Goal: Task Accomplishment & Management: Manage account settings

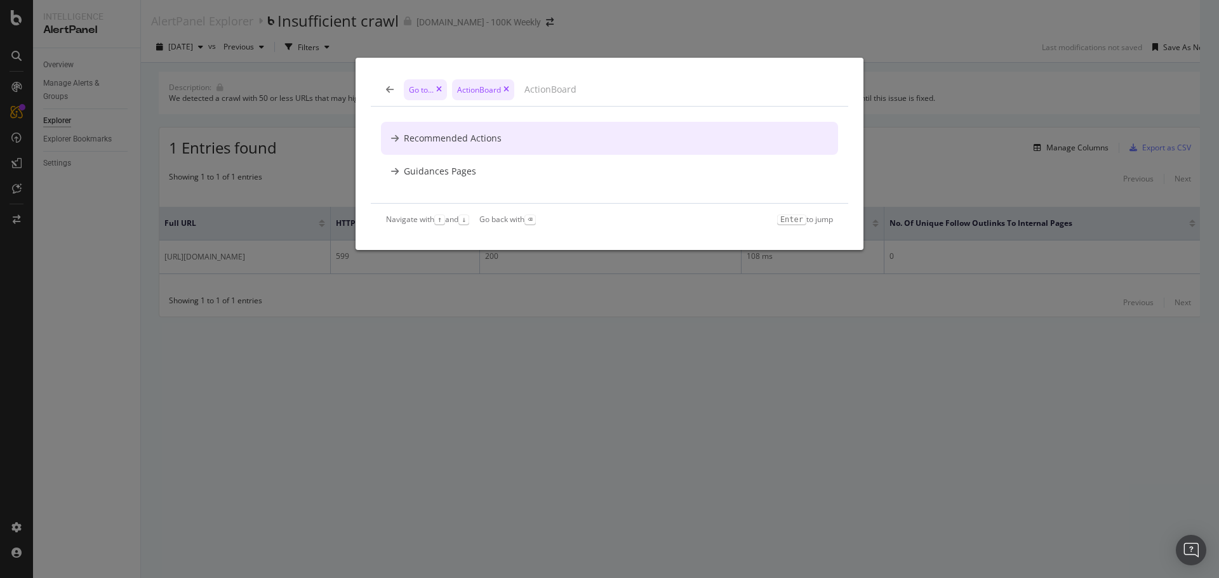
click at [14, 27] on div "Go to... ActionBoard Recommended Actions Guidances Pages Navigate with ↑ and ↓ …" at bounding box center [609, 289] width 1219 height 578
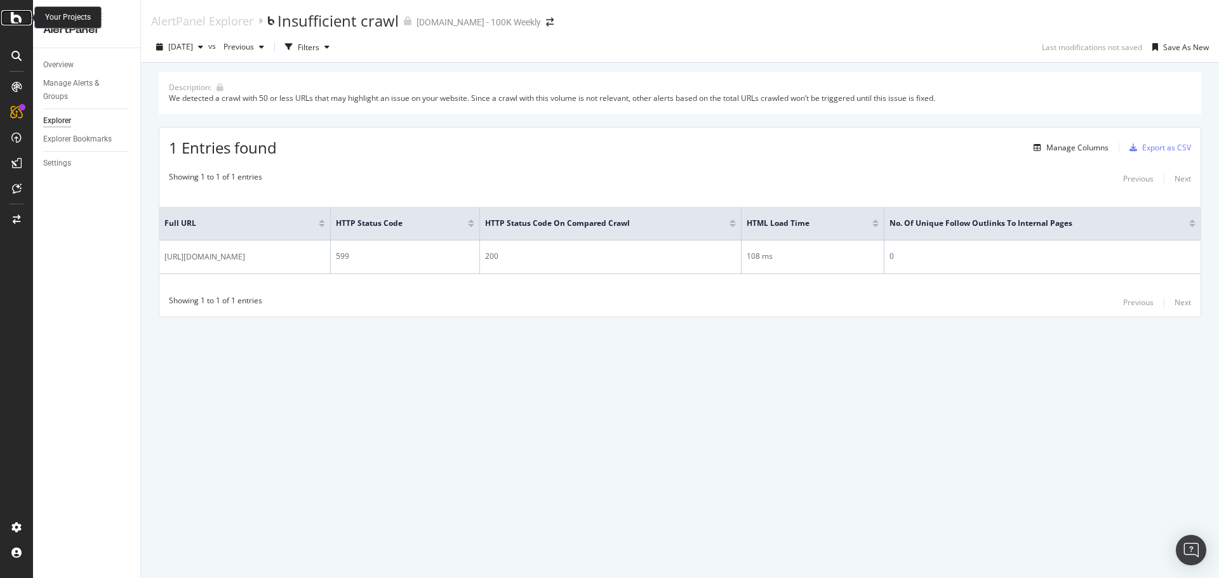
click at [20, 18] on icon at bounding box center [16, 17] width 11 height 15
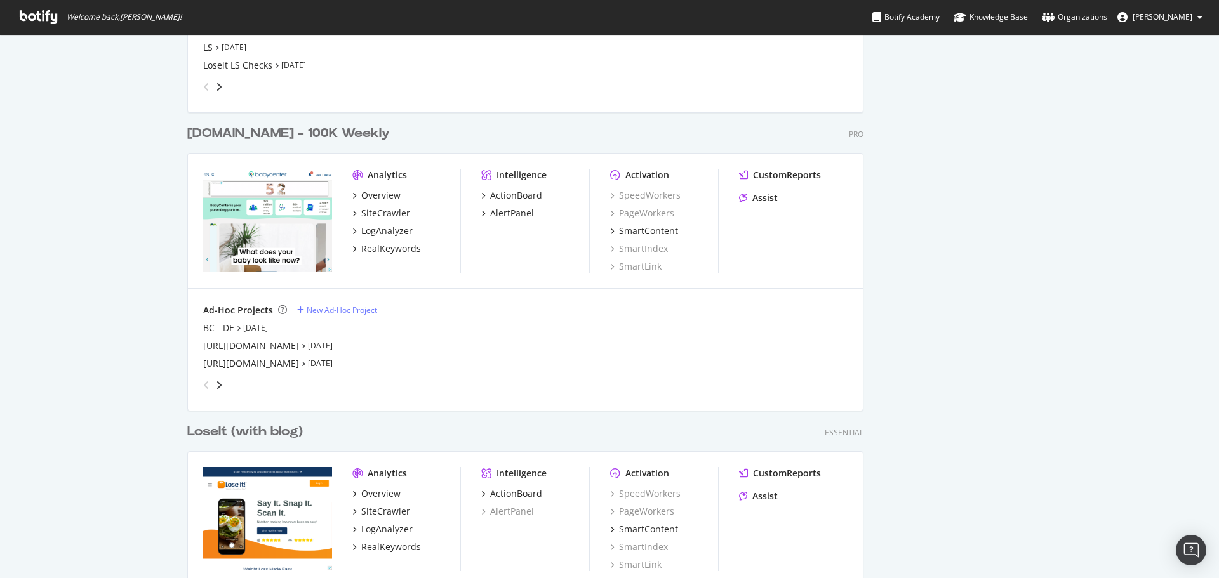
scroll to position [1969, 0]
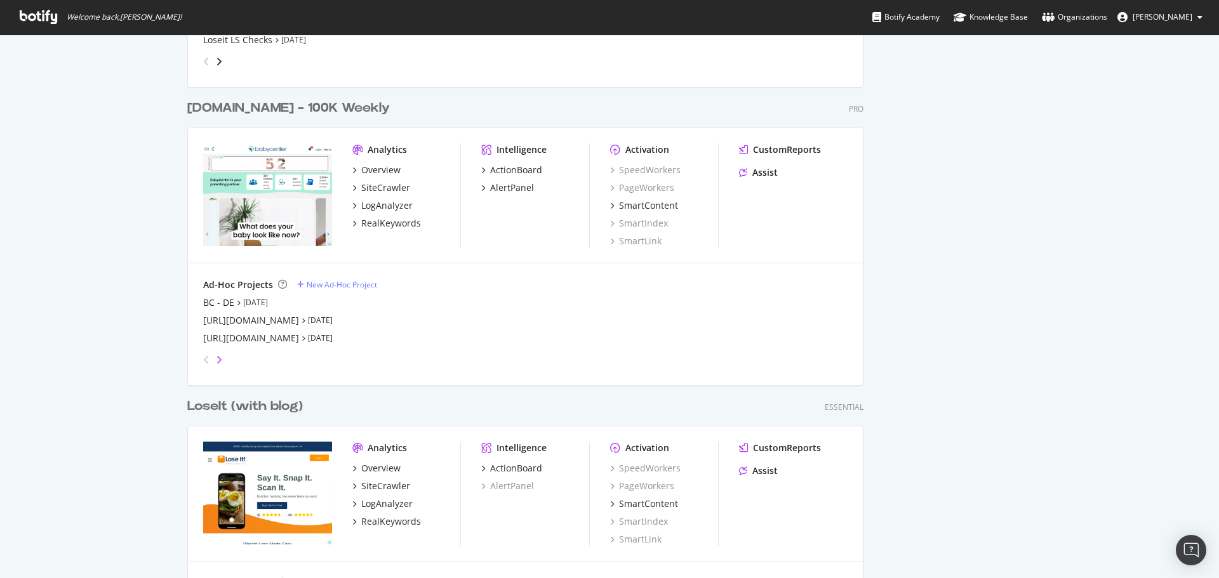
click at [217, 361] on icon "angle-right" at bounding box center [219, 360] width 6 height 10
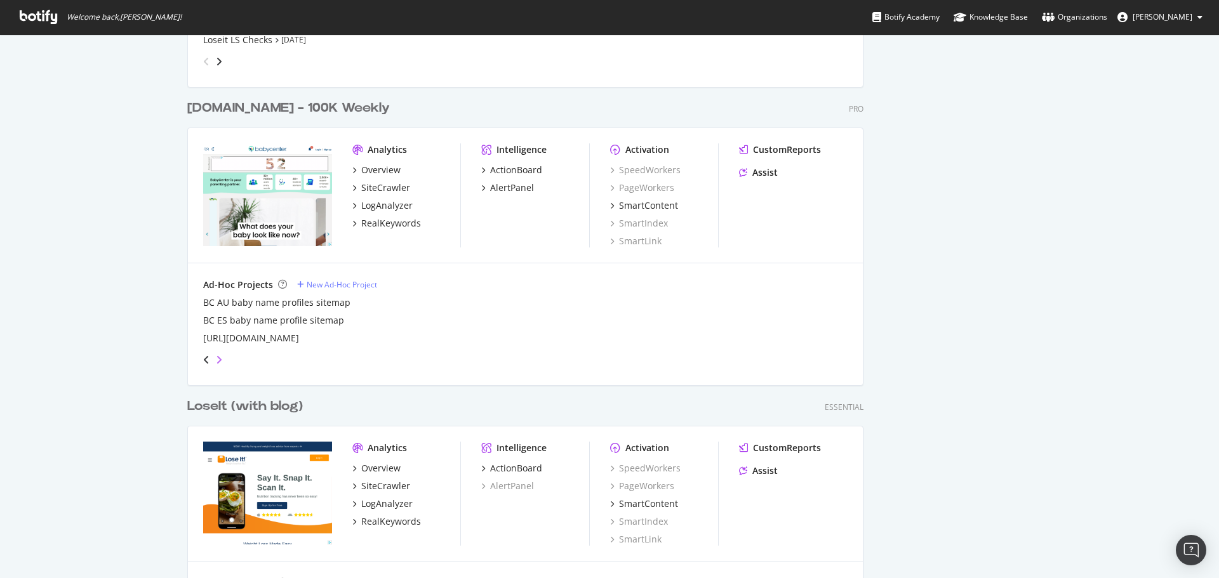
click at [216, 359] on icon "angle-right" at bounding box center [219, 360] width 6 height 10
click at [216, 362] on icon "angle-right" at bounding box center [219, 360] width 6 height 10
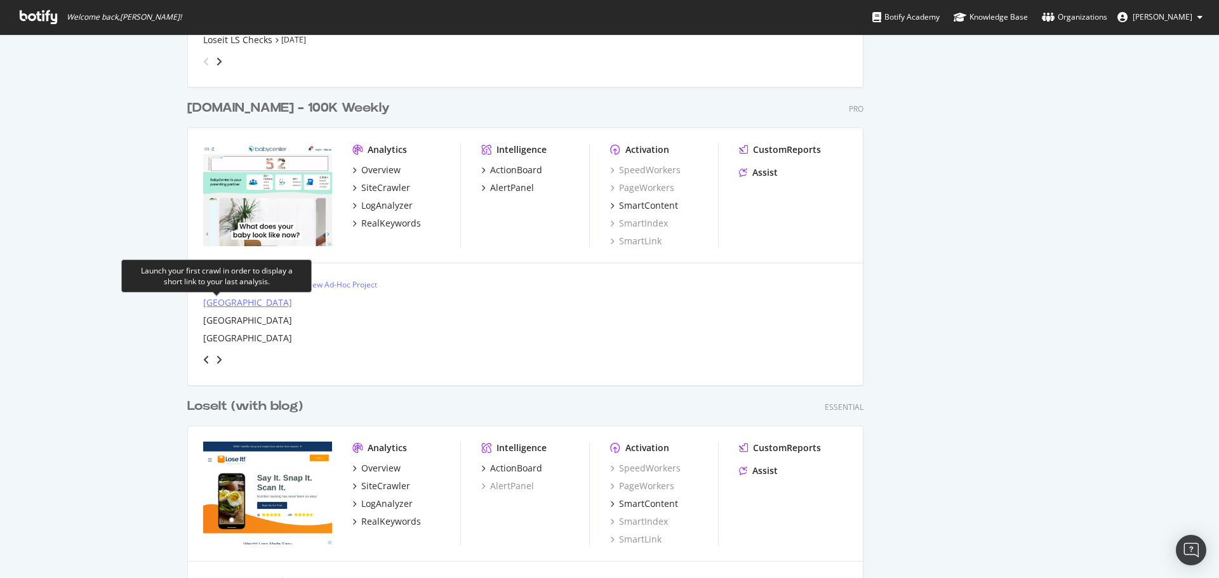
click at [214, 303] on div "[GEOGRAPHIC_DATA]" at bounding box center [247, 303] width 89 height 13
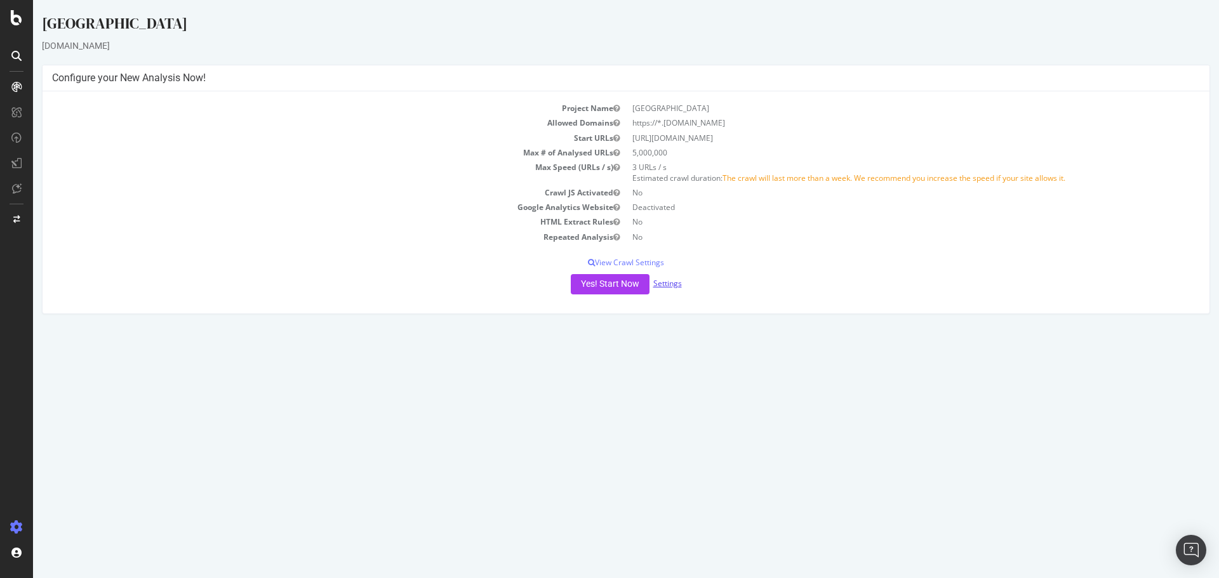
click at [674, 285] on link "Settings" at bounding box center [667, 283] width 29 height 11
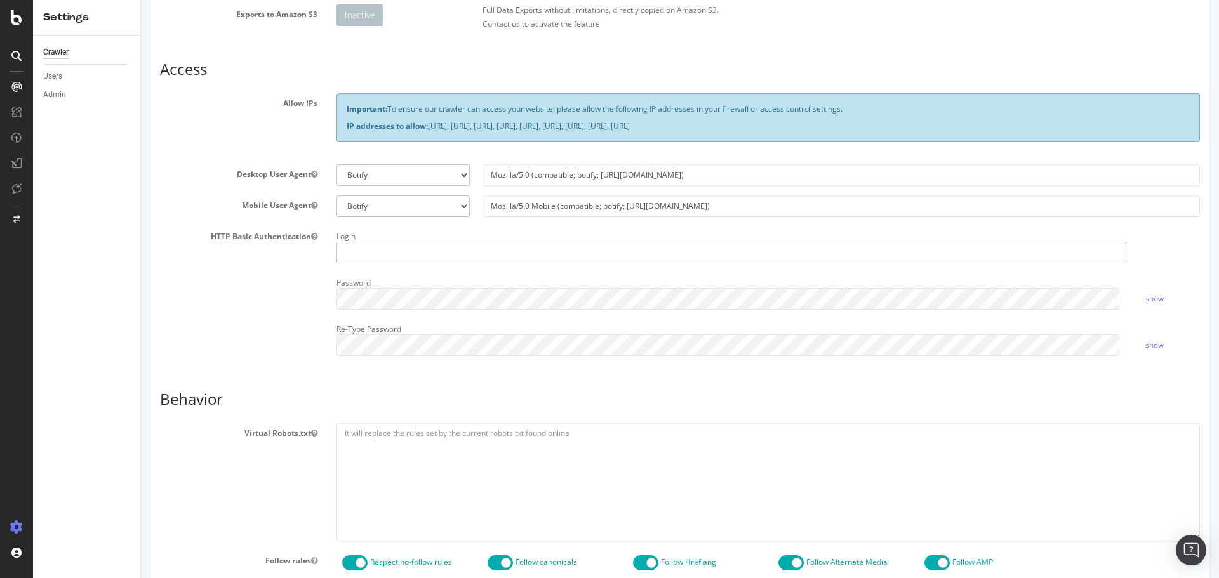
type input "[EMAIL_ADDRESS][DOMAIN_NAME]"
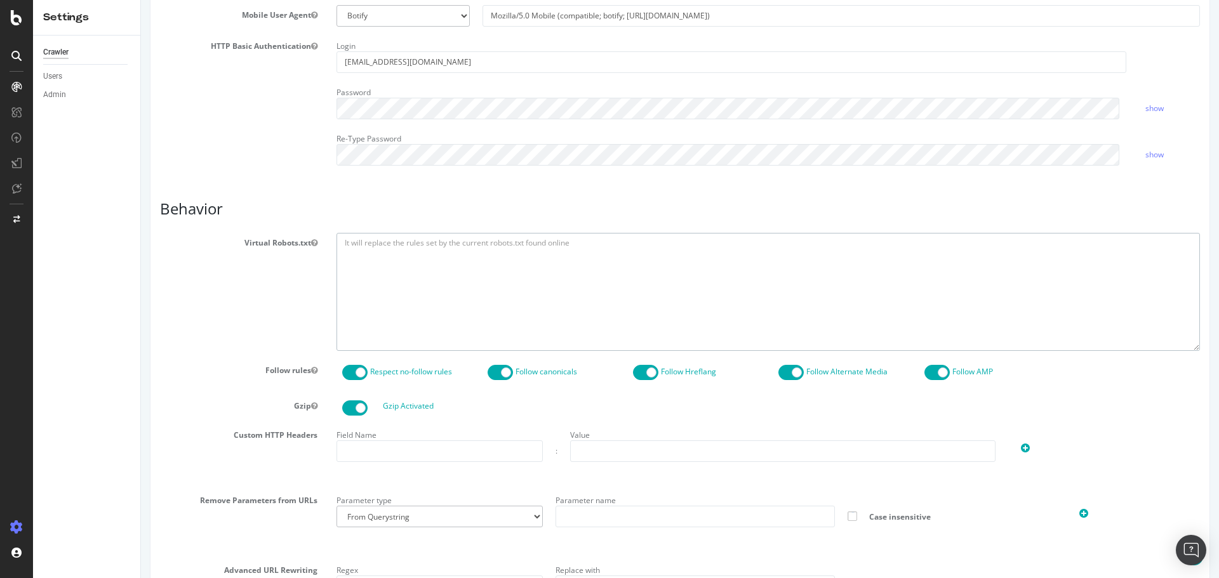
click at [430, 289] on textarea at bounding box center [769, 291] width 864 height 117
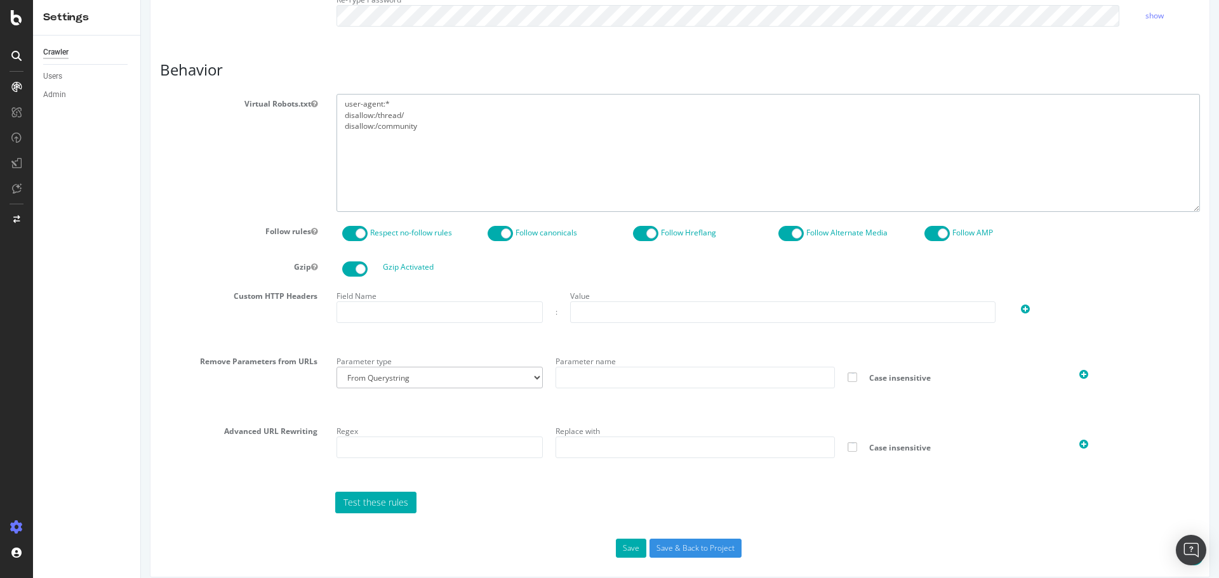
scroll to position [532, 0]
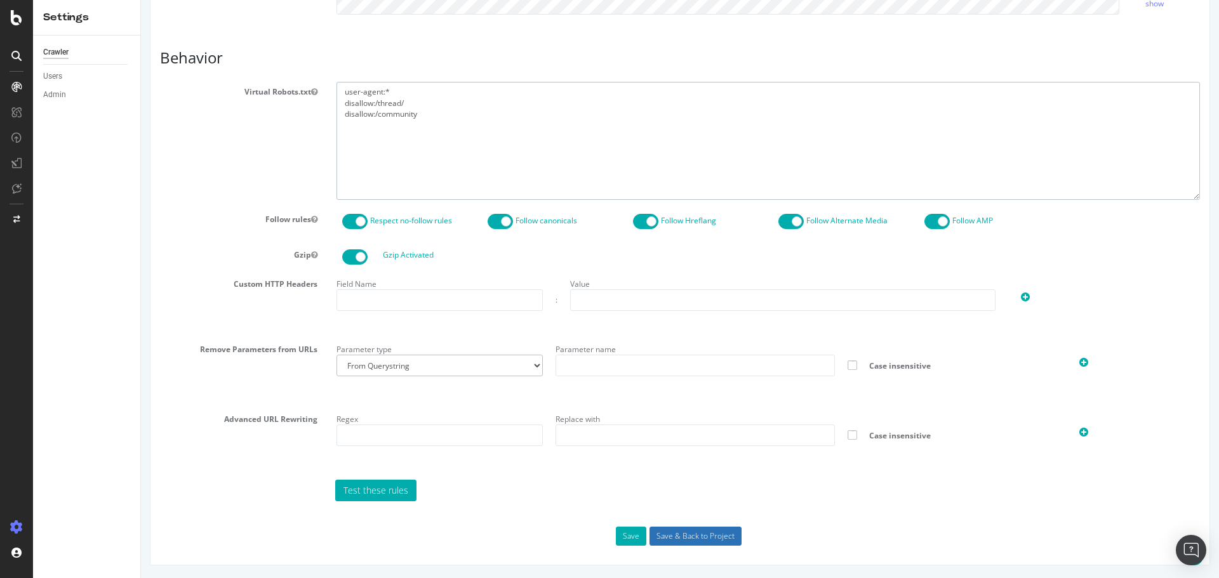
type textarea "user-agent:* disallow:/thread/ disallow:/community"
click at [689, 533] on input "Save & Back to Project" at bounding box center [696, 536] width 92 height 19
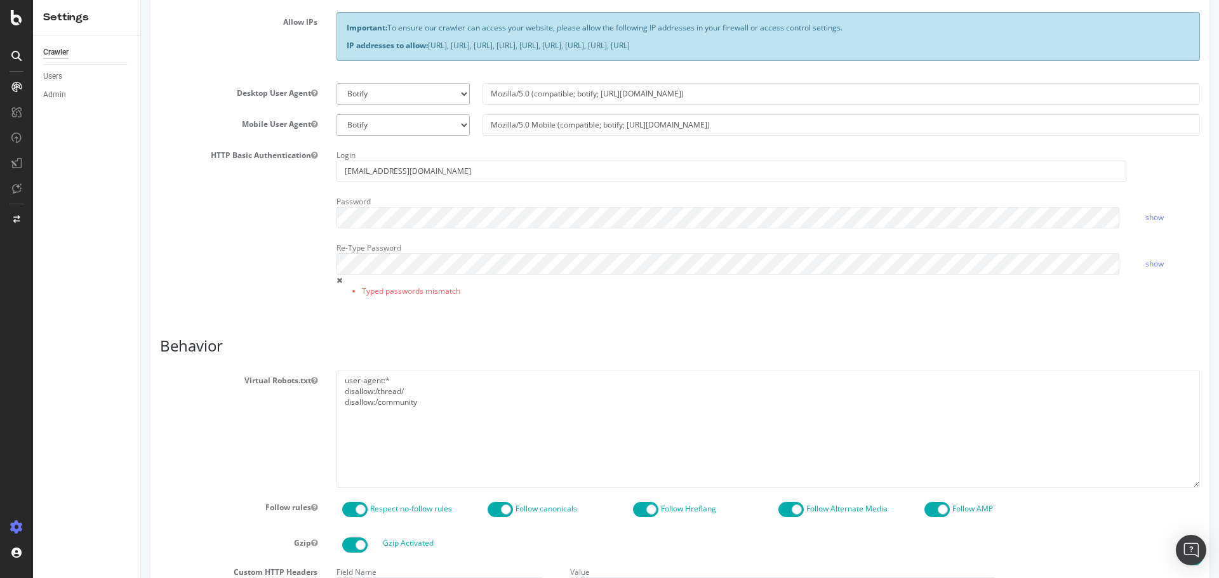
scroll to position [318, 0]
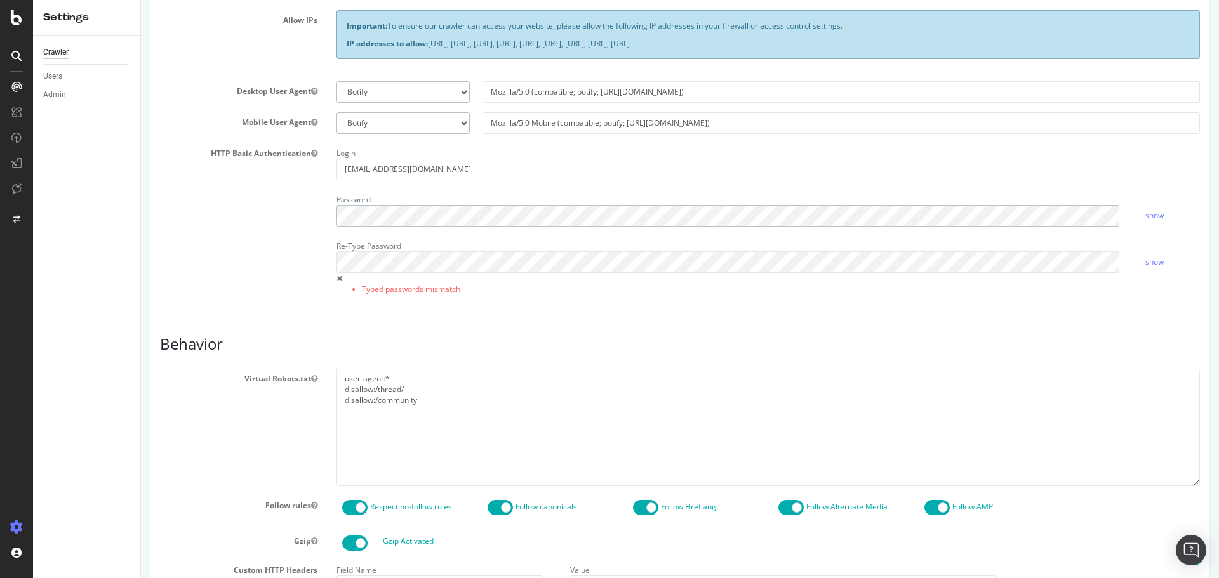
click at [318, 210] on div "HTTP Basic Authentication Login [EMAIL_ADDRESS][DOMAIN_NAME] Password show Re-T…" at bounding box center [679, 228] width 1059 height 168
drag, startPoint x: 516, startPoint y: 171, endPoint x: 386, endPoint y: 175, distance: 129.6
click at [272, 140] on body "Australia × Please correct the errors in the form then re-submit. × Main Advanc…" at bounding box center [680, 267] width 1078 height 1170
click at [279, 220] on div "HTTP Basic Authentication Login Password show Re-Type Password Typed passwords …" at bounding box center [679, 228] width 1059 height 168
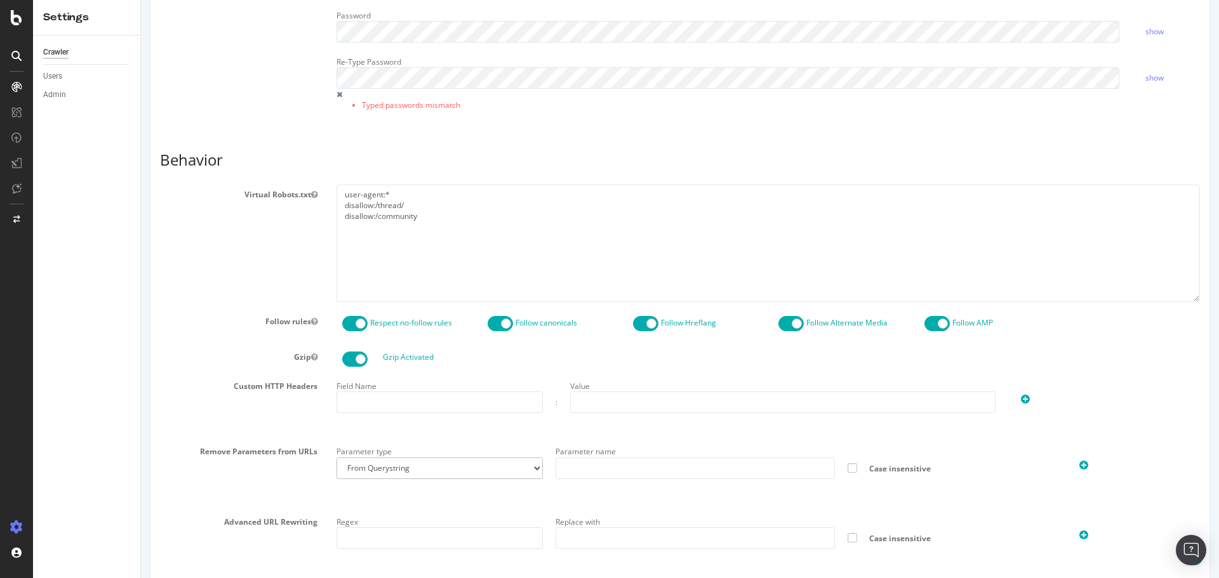
scroll to position [604, 0]
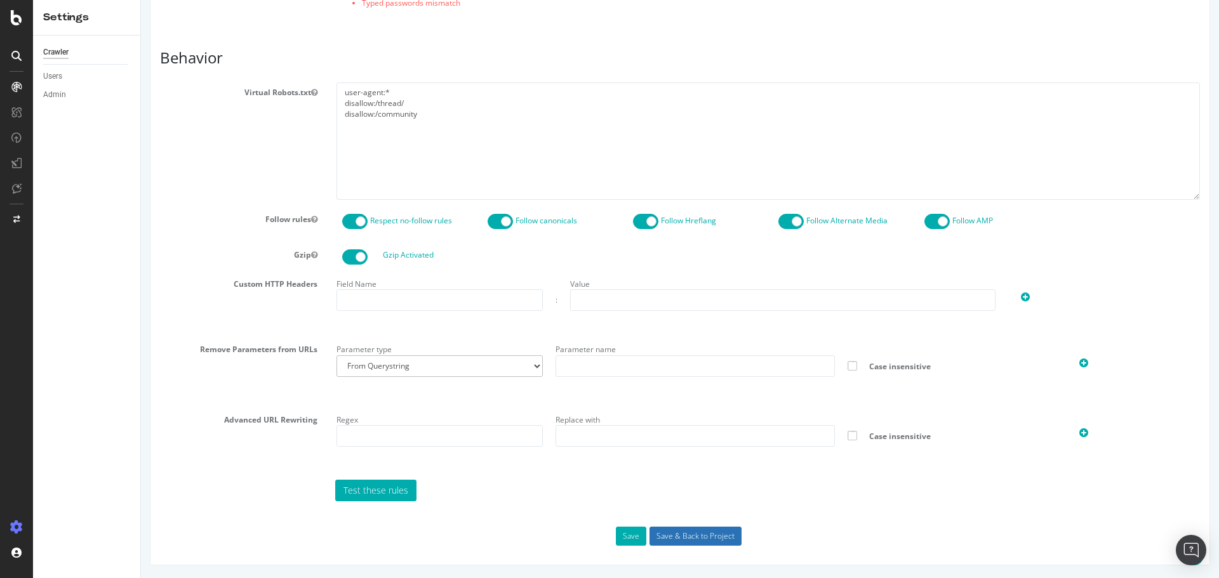
click at [683, 536] on input "Save & Back to Project" at bounding box center [696, 536] width 92 height 19
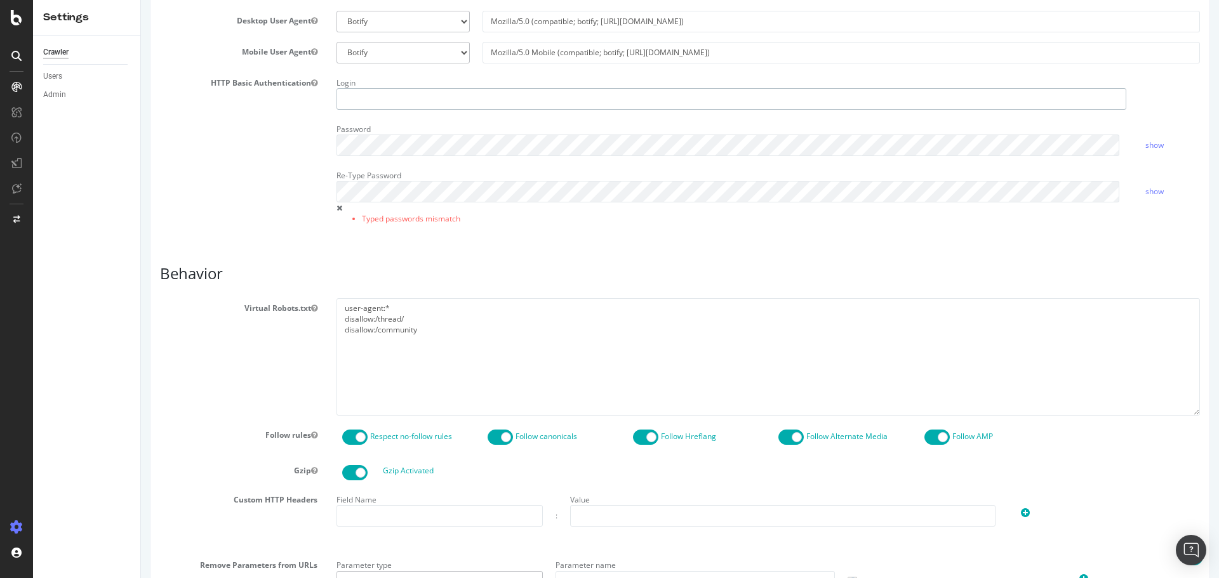
scroll to position [286, 0]
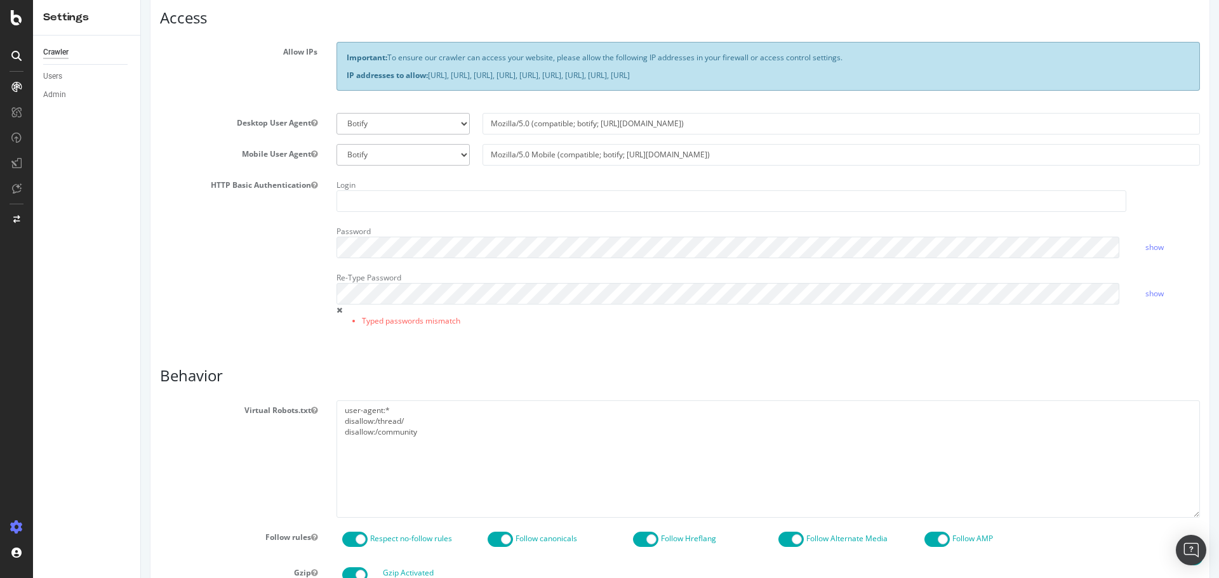
click at [229, 218] on div "HTTP Basic Authentication Login Password show Re-Type Password Typed passwords …" at bounding box center [679, 259] width 1059 height 168
click at [231, 215] on div "HTTP Basic Authentication Login Password show Re-Type Password Typed passwords …" at bounding box center [679, 259] width 1059 height 168
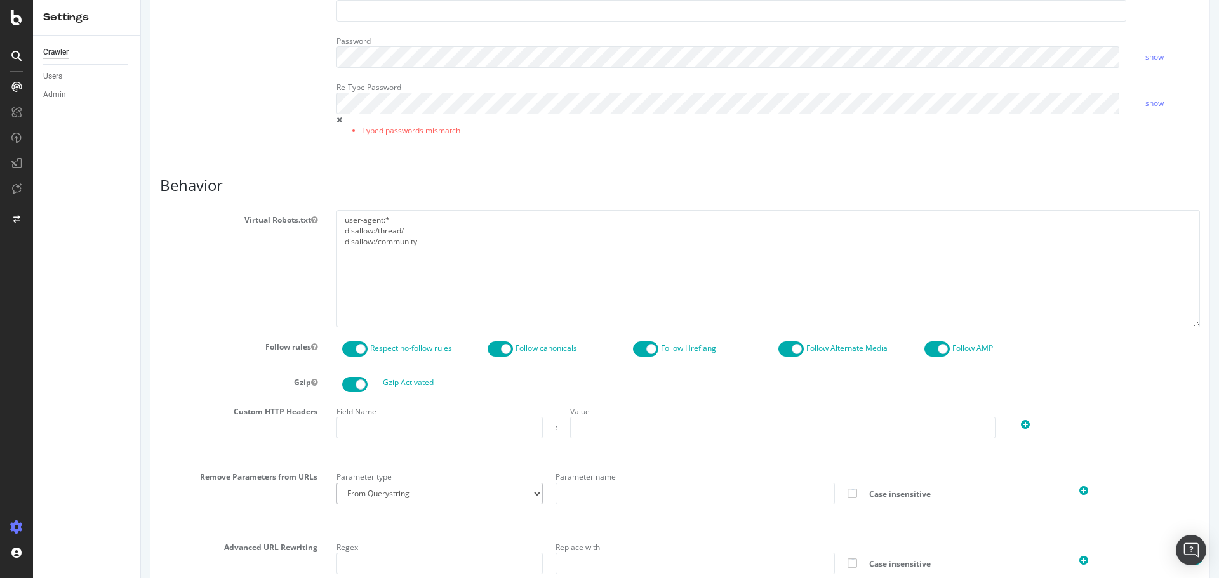
scroll to position [604, 0]
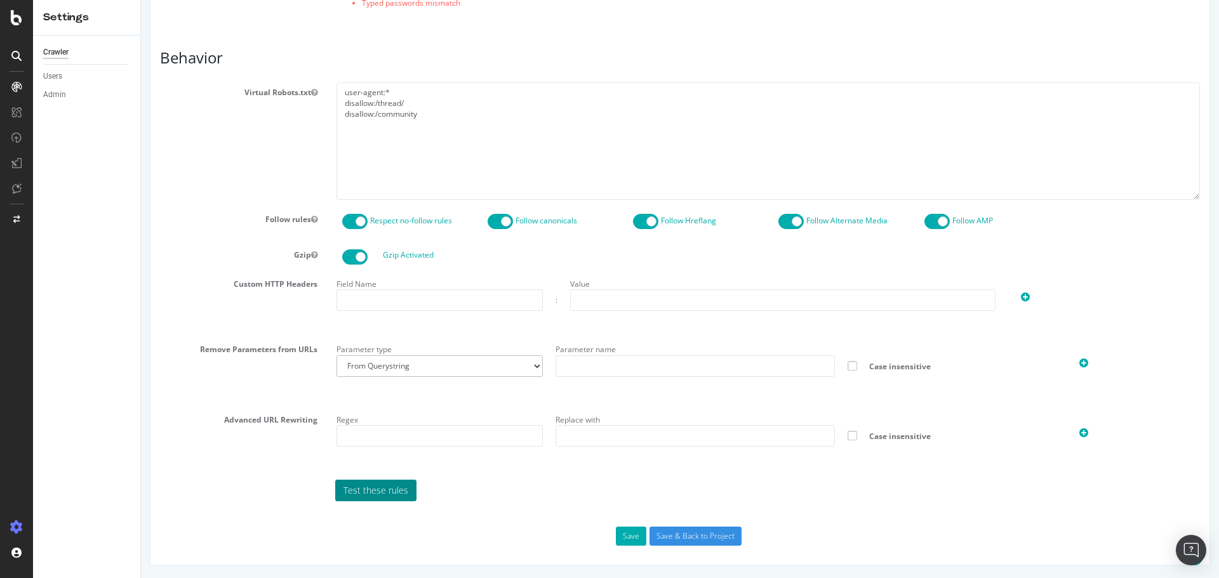
click at [386, 483] on link "Test these rules" at bounding box center [375, 491] width 81 height 22
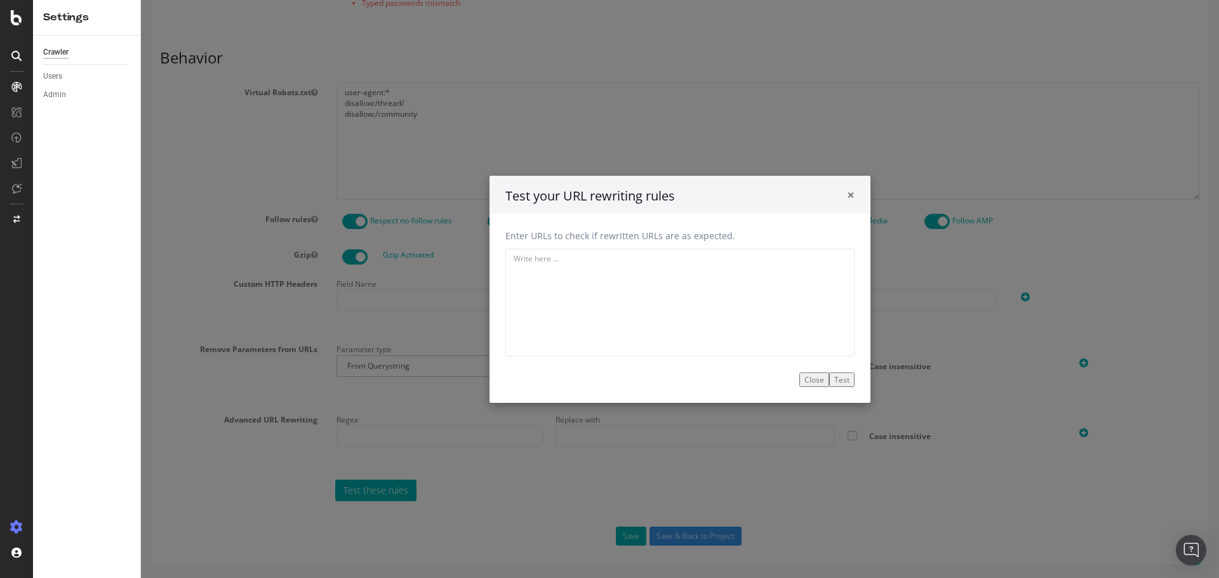
drag, startPoint x: 845, startPoint y: 194, endPoint x: 825, endPoint y: 258, distance: 67.3
click at [847, 194] on span "×" at bounding box center [851, 194] width 8 height 18
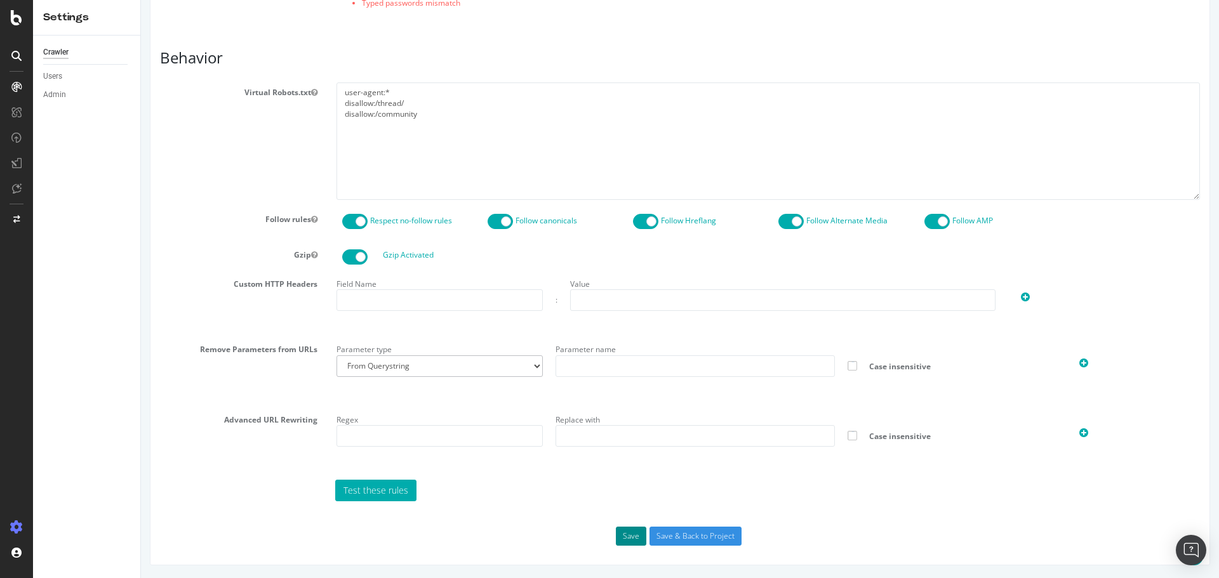
click at [632, 530] on button "Save" at bounding box center [631, 536] width 30 height 19
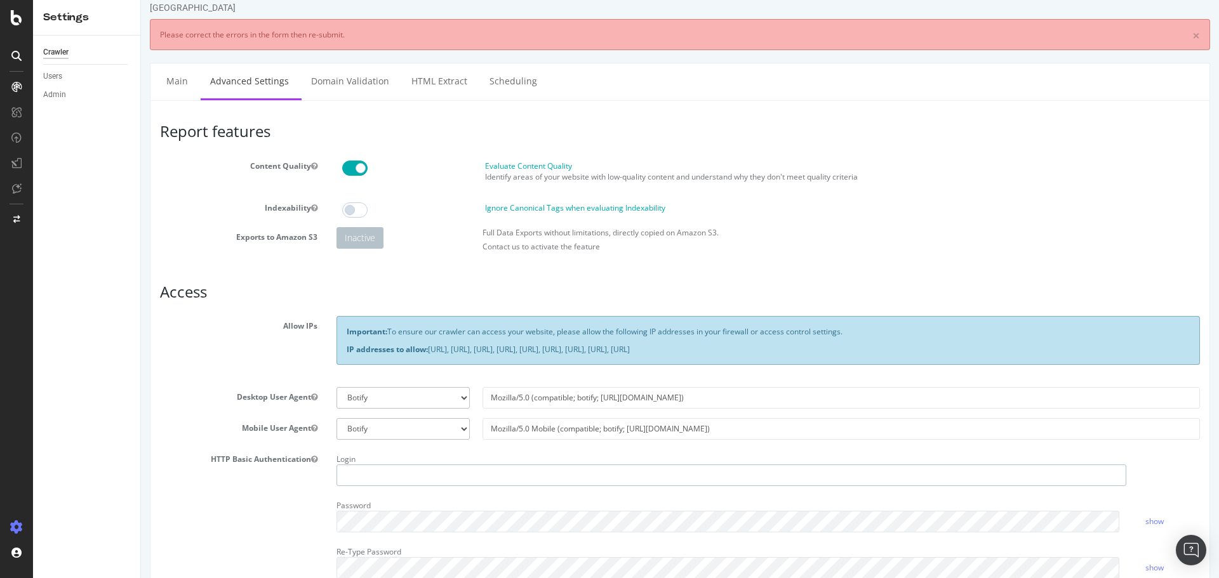
scroll to position [0, 0]
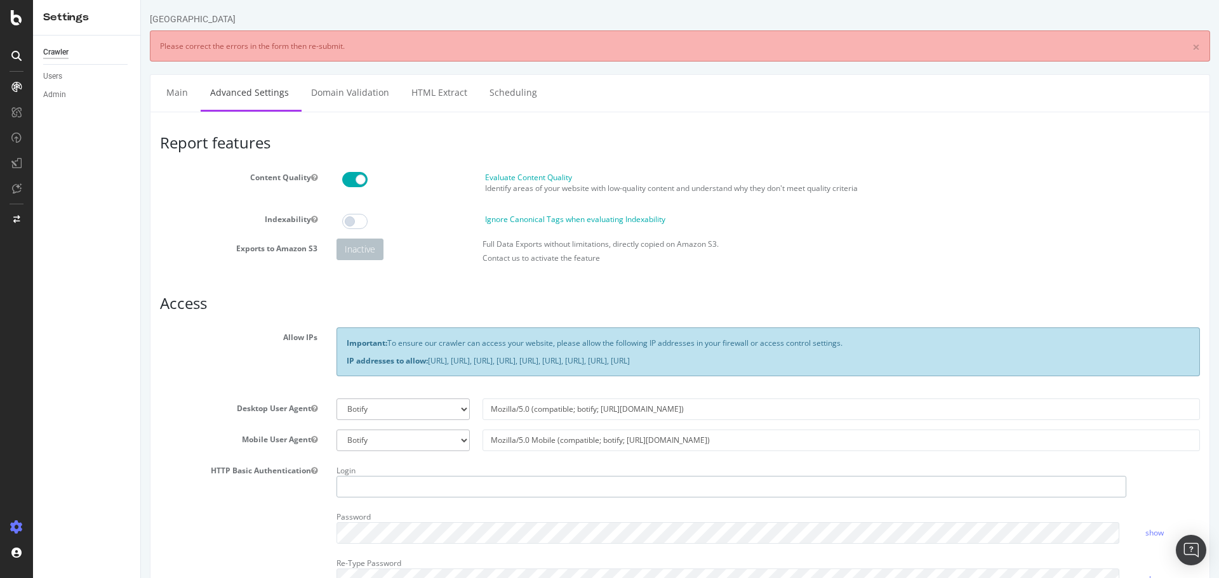
click at [440, 483] on input "text" at bounding box center [732, 487] width 790 height 22
type input "krusty"
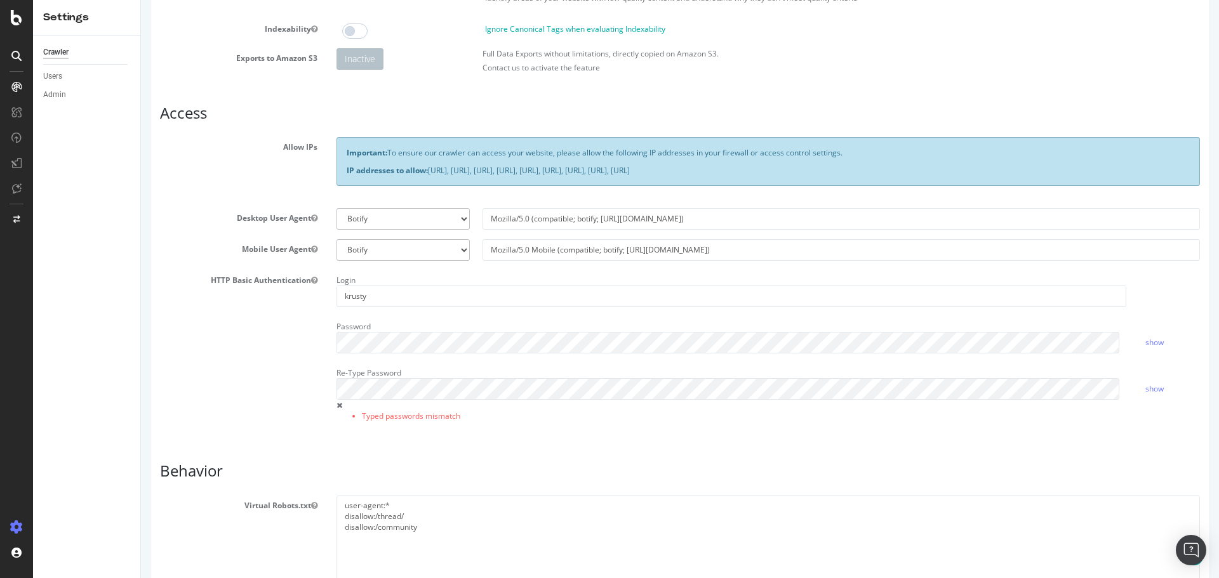
drag, startPoint x: 249, startPoint y: 398, endPoint x: 262, endPoint y: 386, distance: 17.6
click at [252, 394] on div "HTTP Basic Authentication Login krusty Password show Re-Type Password Typed pas…" at bounding box center [679, 355] width 1059 height 168
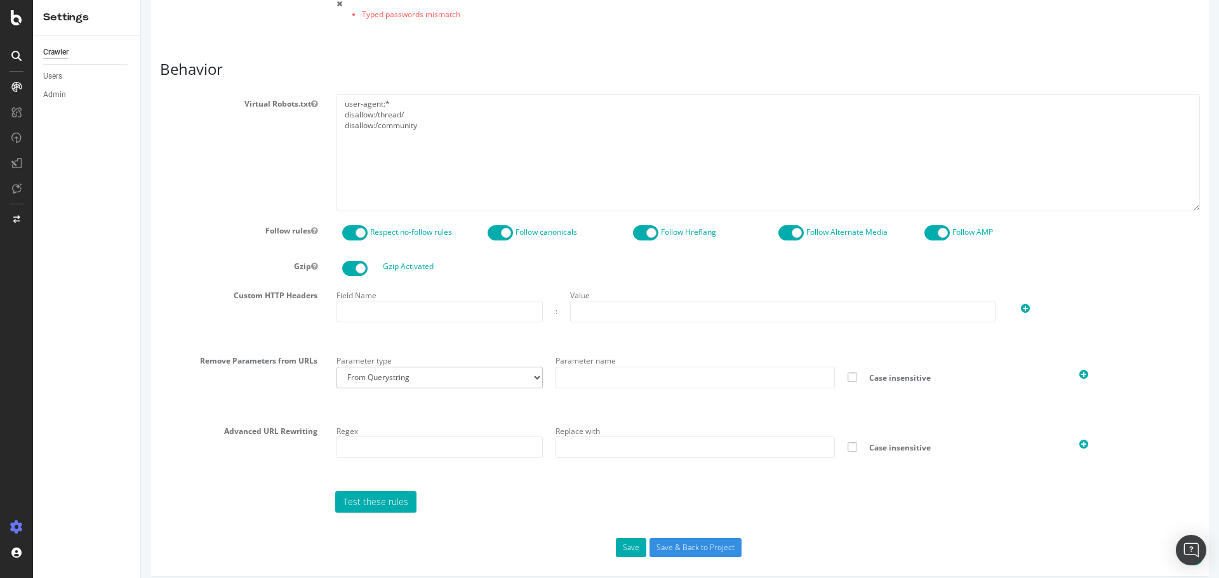
scroll to position [604, 0]
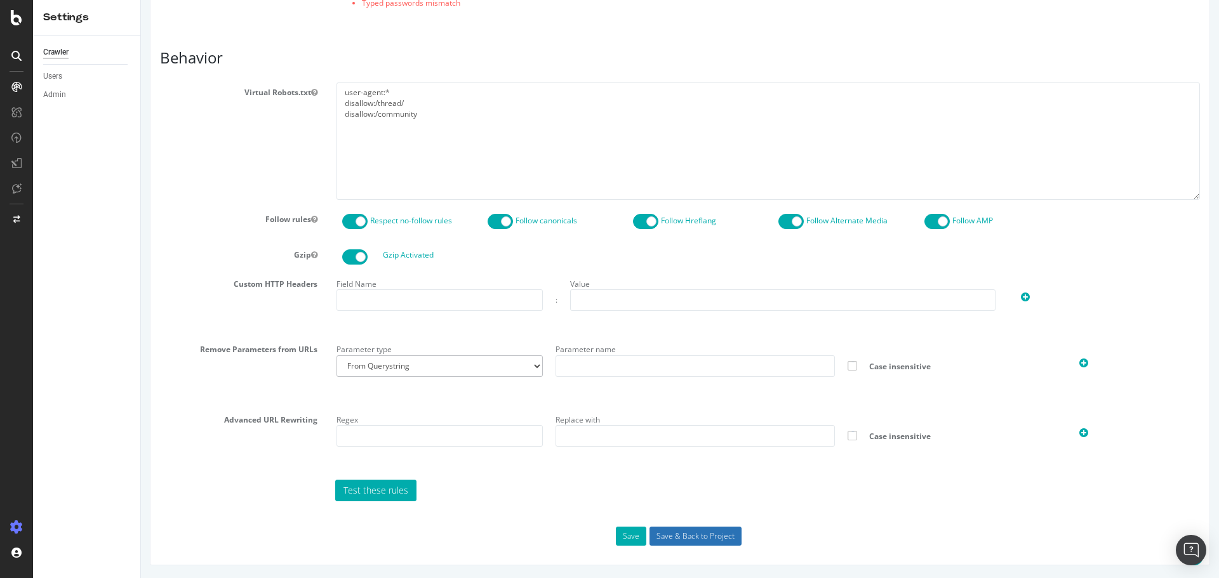
click at [679, 542] on input "Save & Back to Project" at bounding box center [696, 536] width 92 height 19
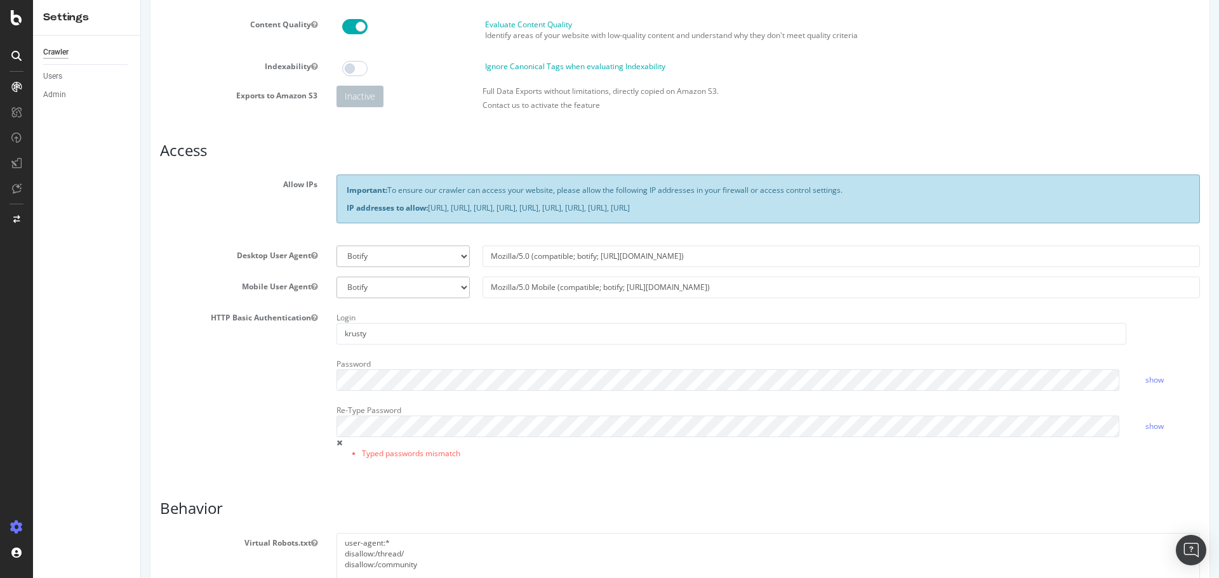
scroll to position [318, 0]
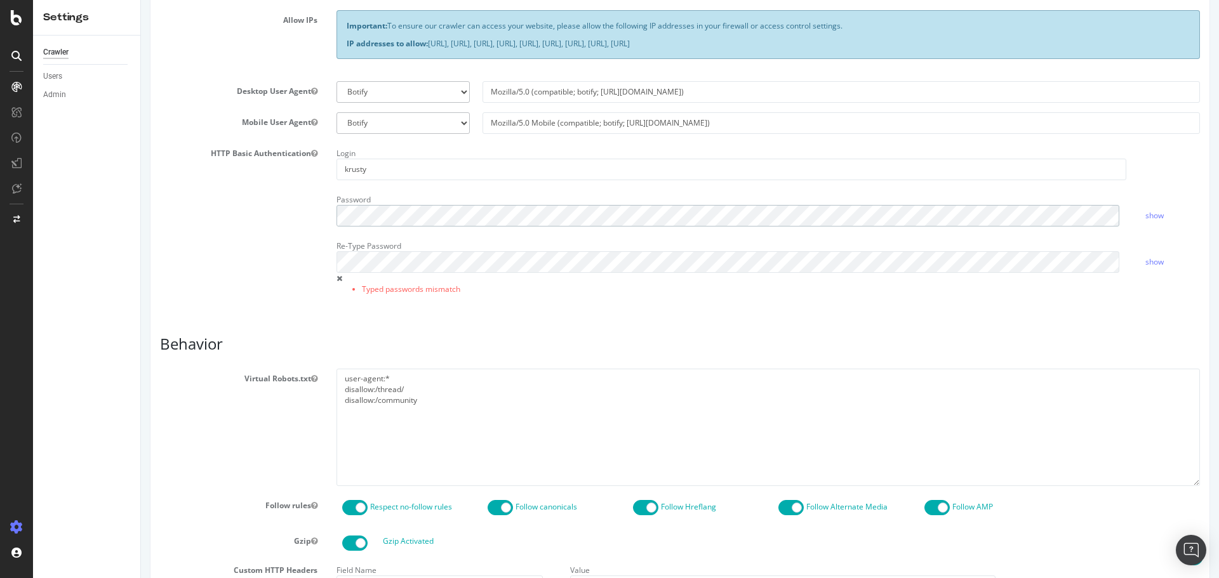
click at [305, 218] on div "HTTP Basic Authentication Login krusty Password show Re-Type Password Typed pas…" at bounding box center [679, 228] width 1059 height 168
drag, startPoint x: 425, startPoint y: 282, endPoint x: 432, endPoint y: 274, distance: 9.9
click at [425, 280] on div "Re-Type Password Typed passwords mismatch" at bounding box center [731, 268] width 809 height 65
click at [630, 324] on div "Report features Content Quality Evaluate Content Quality Identify areas of your…" at bounding box center [680, 324] width 1040 height 1015
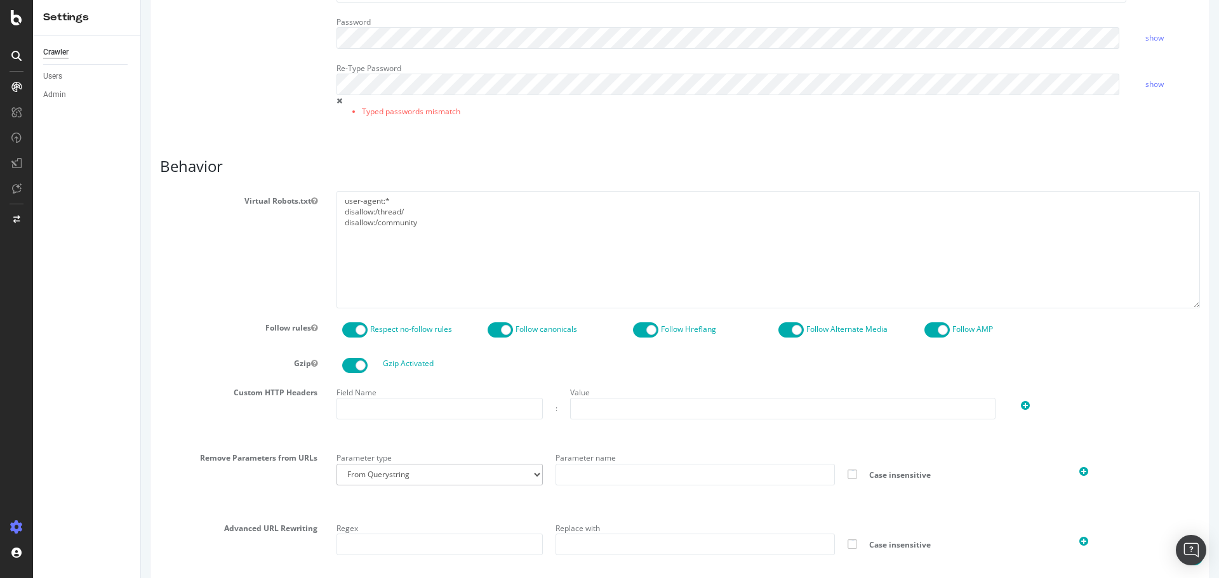
scroll to position [604, 0]
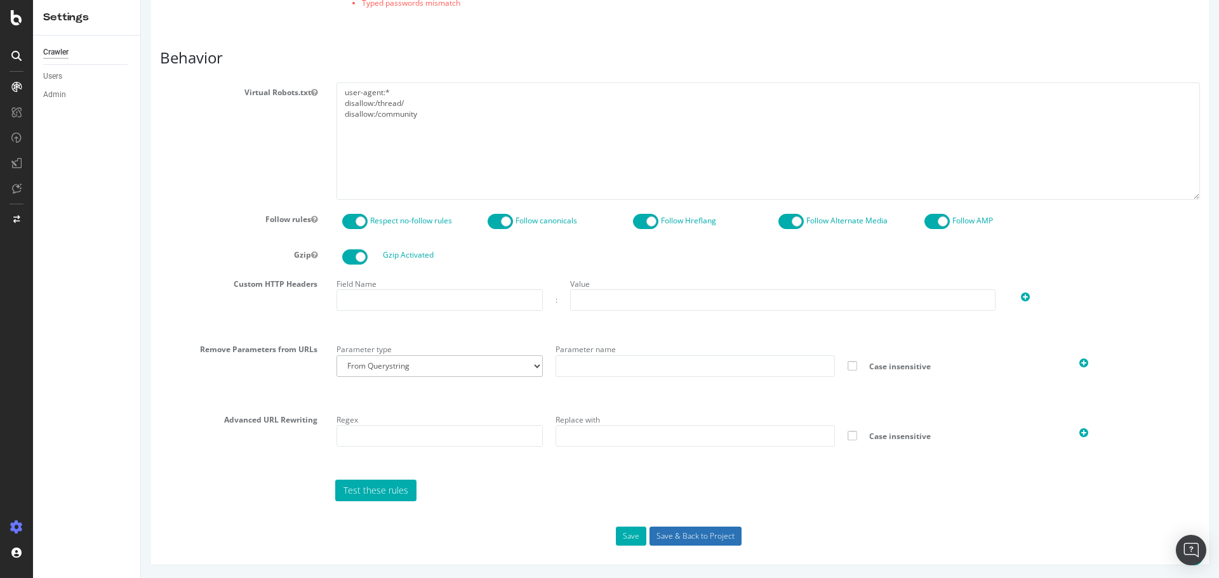
click at [689, 535] on input "Save & Back to Project" at bounding box center [696, 536] width 92 height 19
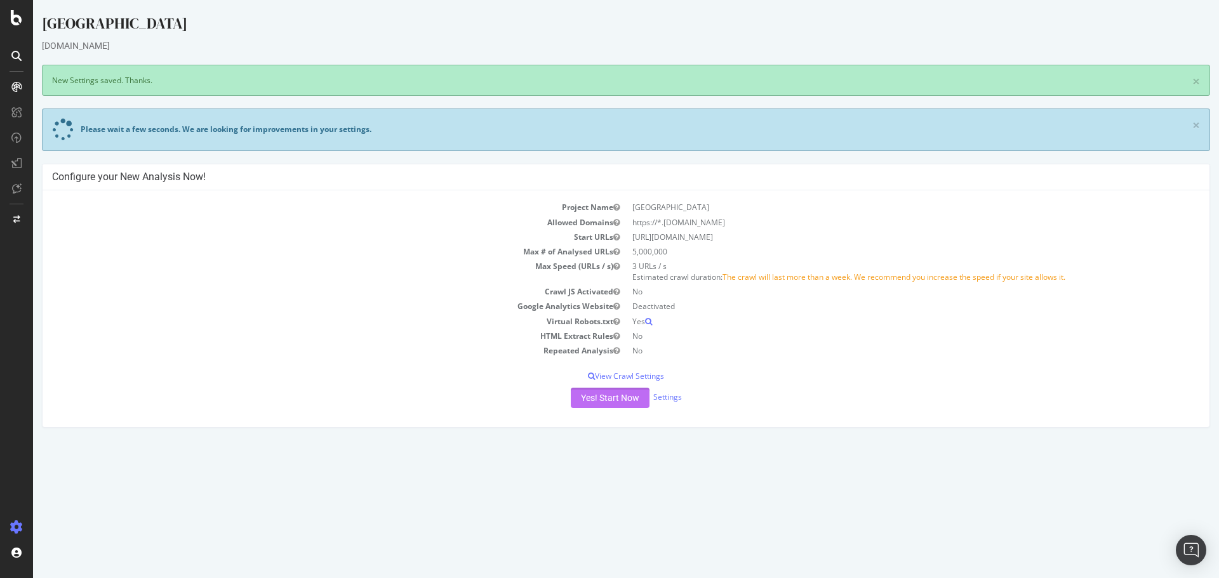
click at [605, 391] on button "Yes! Start Now" at bounding box center [610, 398] width 79 height 20
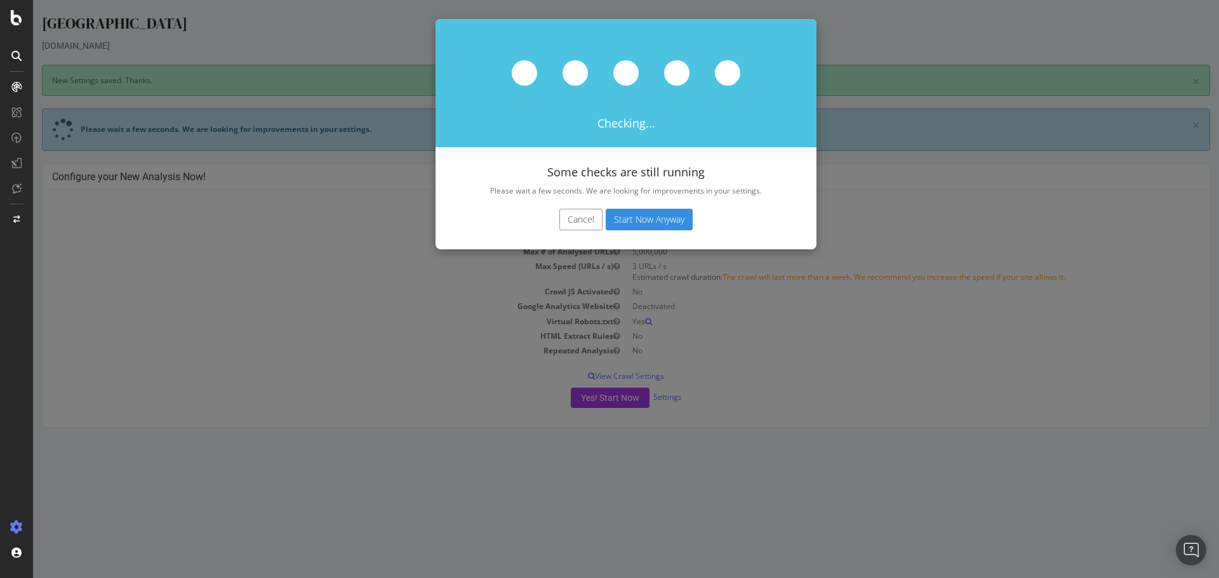
click at [646, 220] on button "Start Now Anyway" at bounding box center [649, 220] width 87 height 22
